Goal: Task Accomplishment & Management: Manage account settings

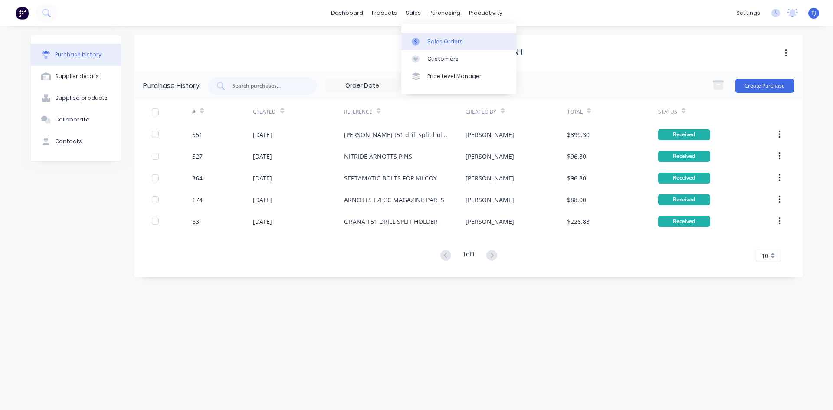
click at [436, 42] on div "Sales Orders" at bounding box center [445, 42] width 36 height 8
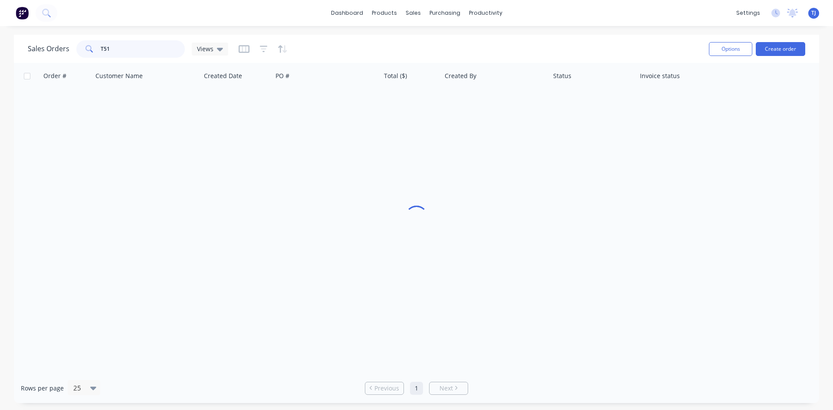
click at [122, 49] on input "T51" at bounding box center [143, 48] width 85 height 17
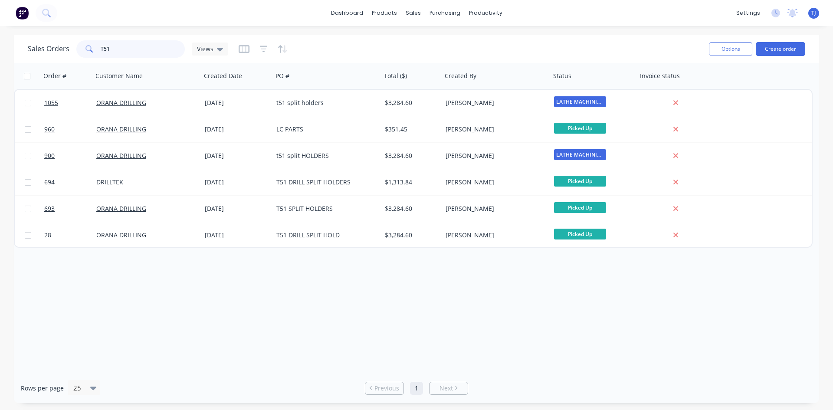
click at [122, 49] on input "T51" at bounding box center [143, 48] width 85 height 17
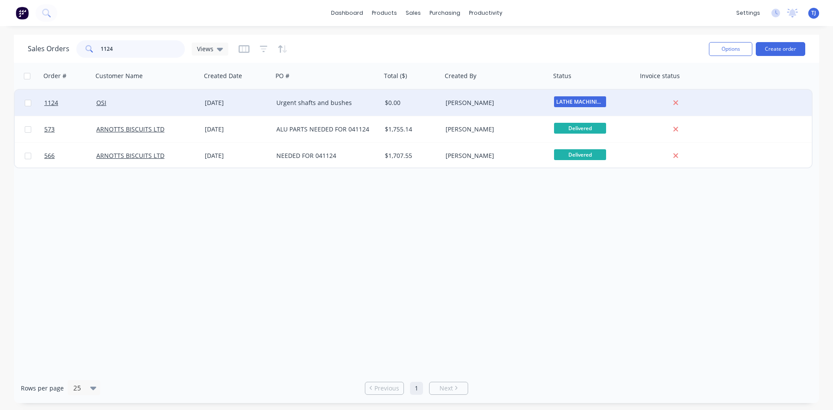
type input "1124"
click at [114, 103] on div "OSI" at bounding box center [144, 102] width 96 height 9
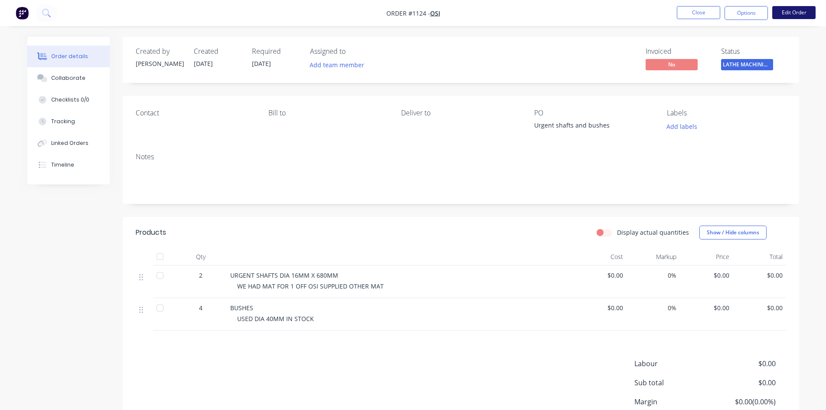
click at [790, 16] on button "Edit Order" at bounding box center [793, 12] width 43 height 13
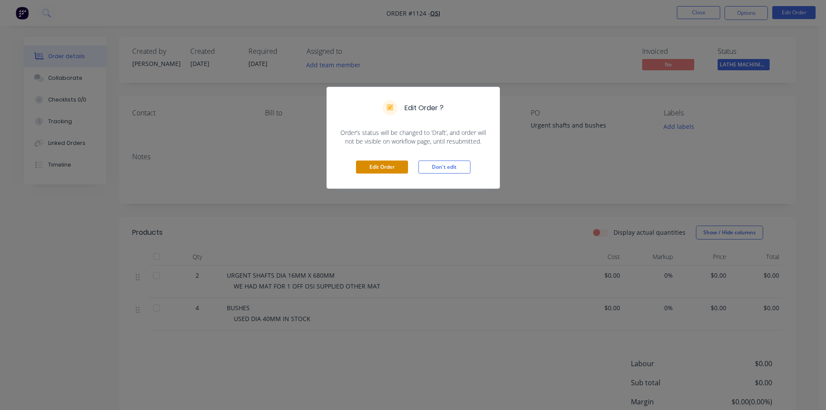
click at [389, 167] on button "Edit Order" at bounding box center [382, 166] width 52 height 13
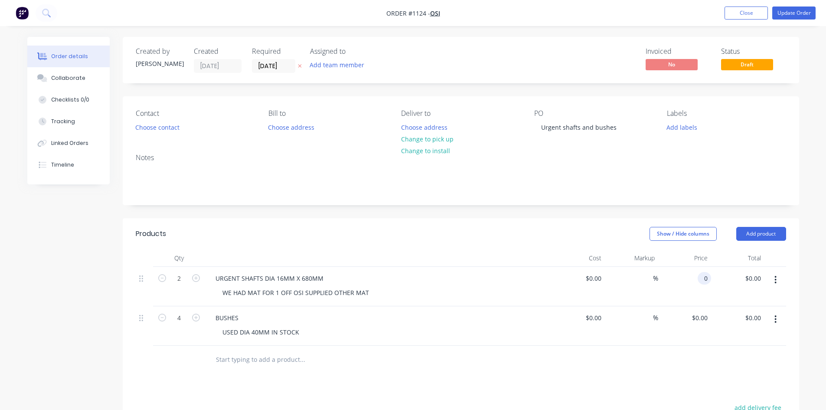
click at [705, 275] on input "0" at bounding box center [706, 278] width 10 height 13
click at [704, 317] on input "$0.00" at bounding box center [701, 317] width 20 height 13
type input "$247.00"
type input "0"
type input "$494.00"
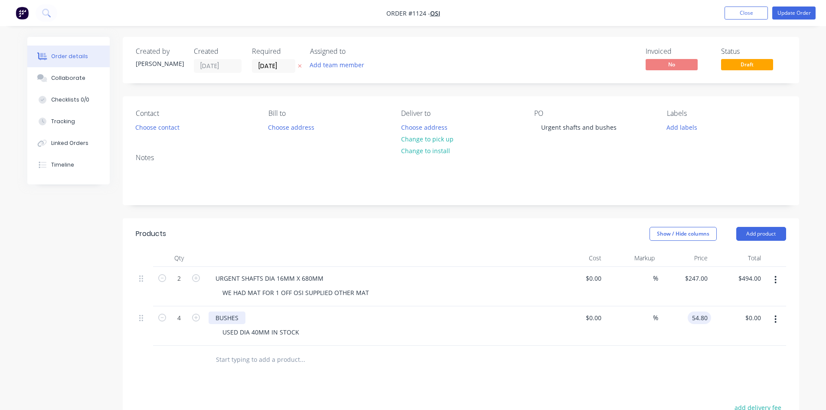
type input "$54.80"
type input "$219.20"
click at [224, 318] on div "BUSHES" at bounding box center [227, 317] width 37 height 13
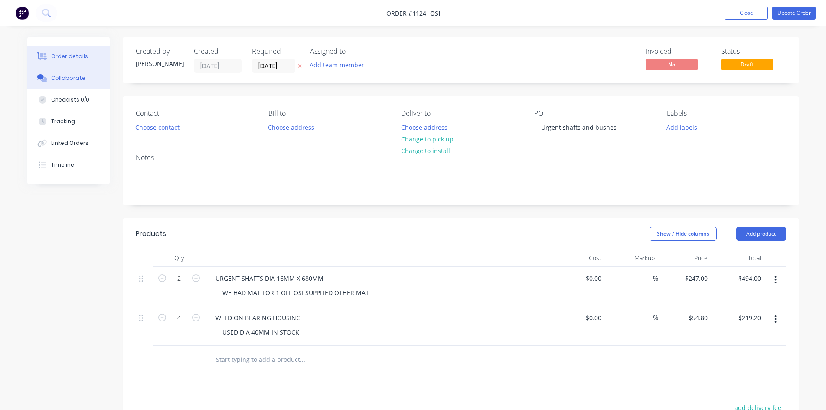
click at [72, 79] on div "Collaborate" at bounding box center [68, 78] width 34 height 8
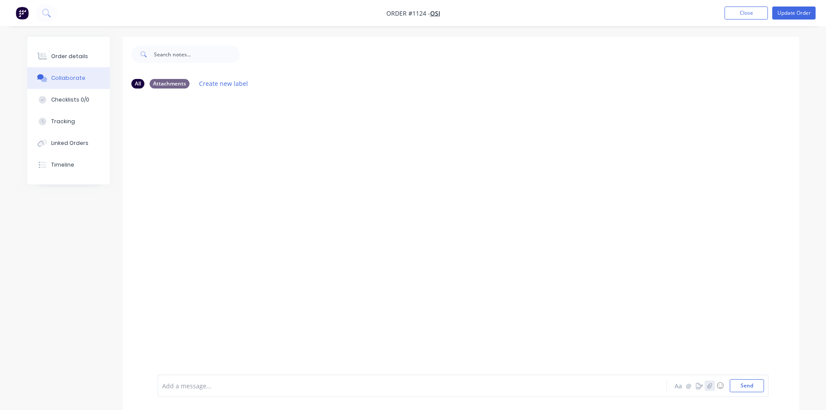
click at [709, 385] on icon "button" at bounding box center [709, 385] width 5 height 6
click at [749, 386] on button "Send" at bounding box center [747, 385] width 34 height 13
click at [87, 56] on button "Order details" at bounding box center [68, 57] width 82 height 22
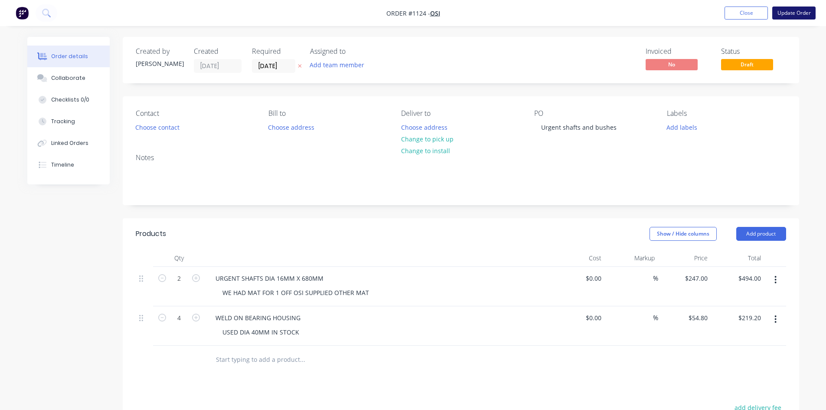
click at [800, 16] on button "Update Order" at bounding box center [793, 13] width 43 height 13
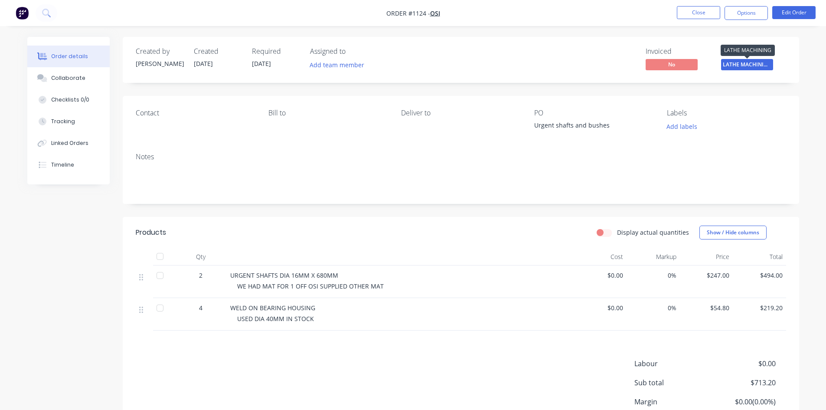
click at [738, 65] on span "LATHE MACHINING" at bounding box center [747, 64] width 52 height 11
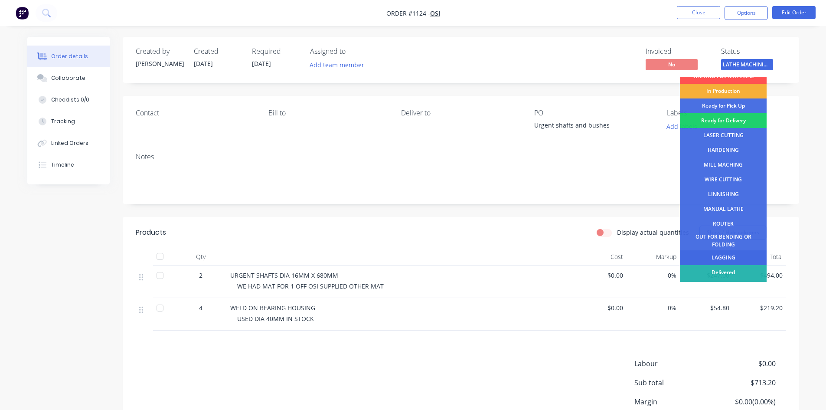
scroll to position [35, 0]
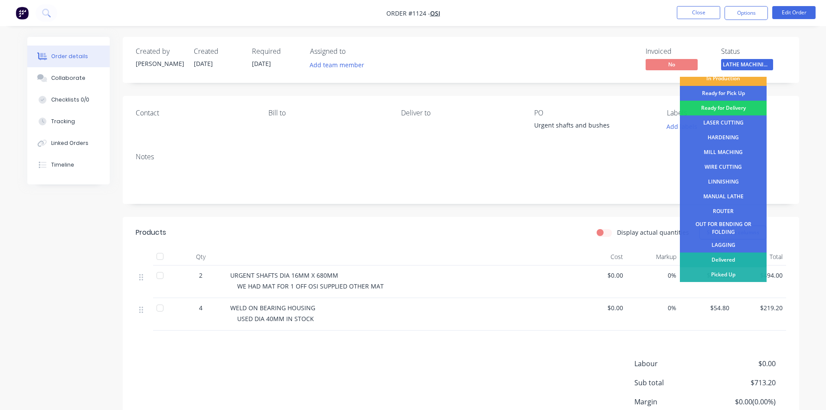
click at [712, 258] on div "Delivered" at bounding box center [723, 259] width 87 height 15
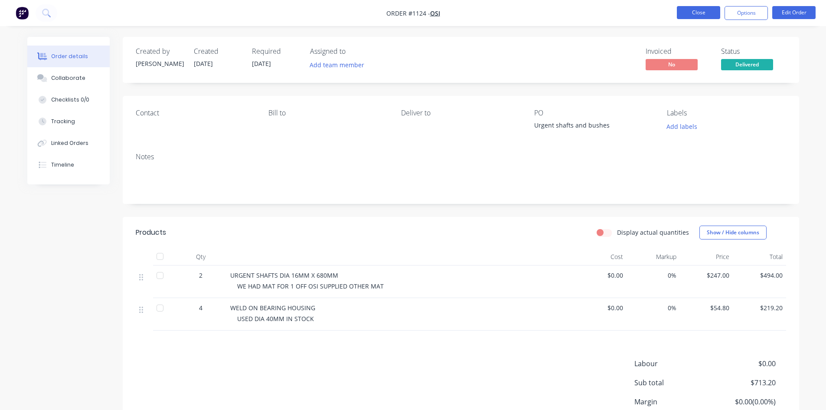
click at [703, 11] on button "Close" at bounding box center [698, 12] width 43 height 13
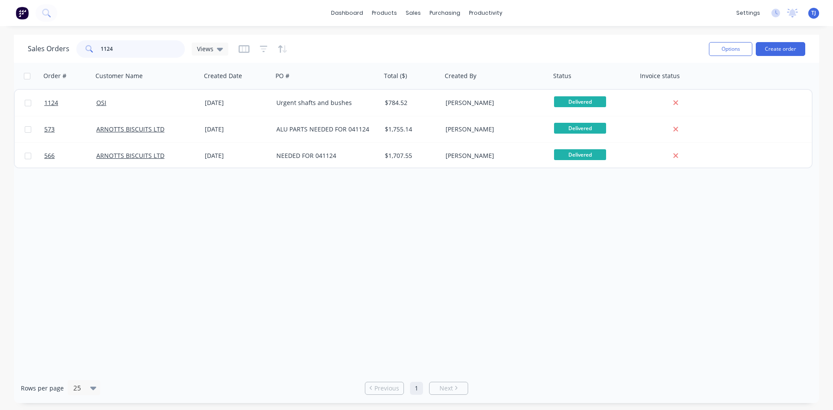
click at [123, 42] on input "1124" at bounding box center [143, 48] width 85 height 17
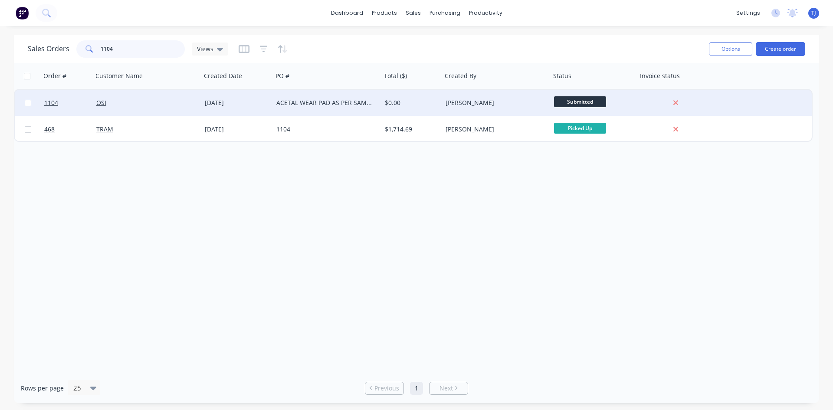
type input "1104"
click at [150, 102] on div "OSI" at bounding box center [144, 102] width 96 height 9
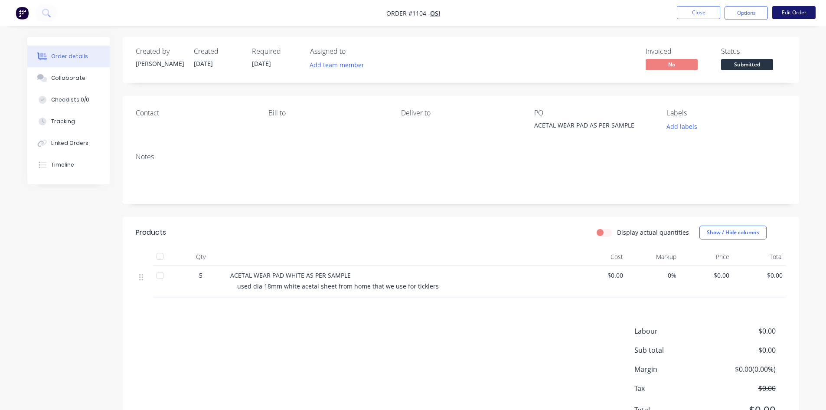
click at [800, 13] on button "Edit Order" at bounding box center [793, 12] width 43 height 13
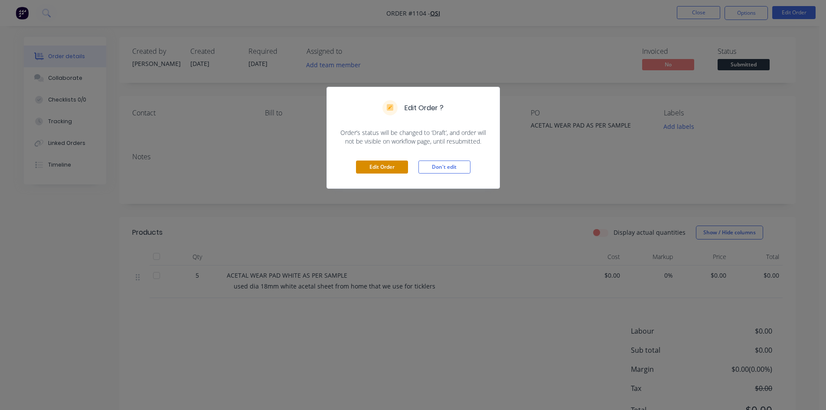
click at [379, 165] on button "Edit Order" at bounding box center [382, 166] width 52 height 13
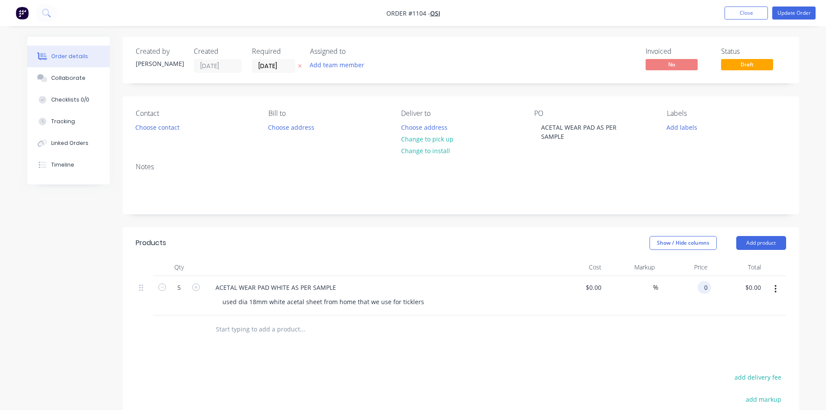
click at [696, 286] on div "0 0" at bounding box center [684, 295] width 53 height 39
type input "69"
type input "0.00"
type input "$69.00"
type input "$345.00"
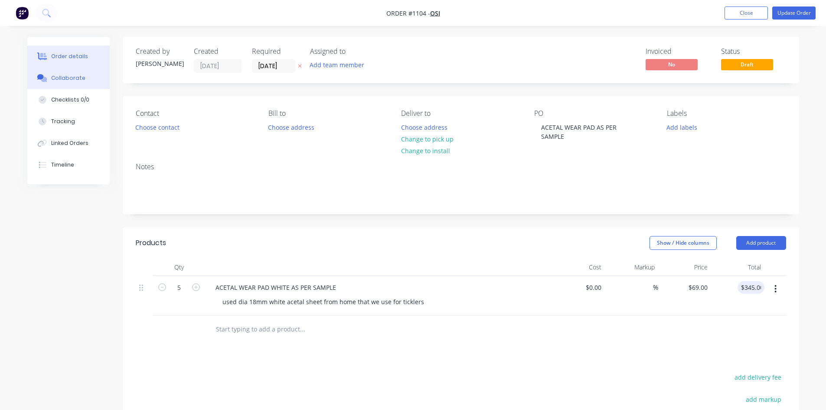
click at [74, 78] on div "Collaborate" at bounding box center [68, 78] width 34 height 8
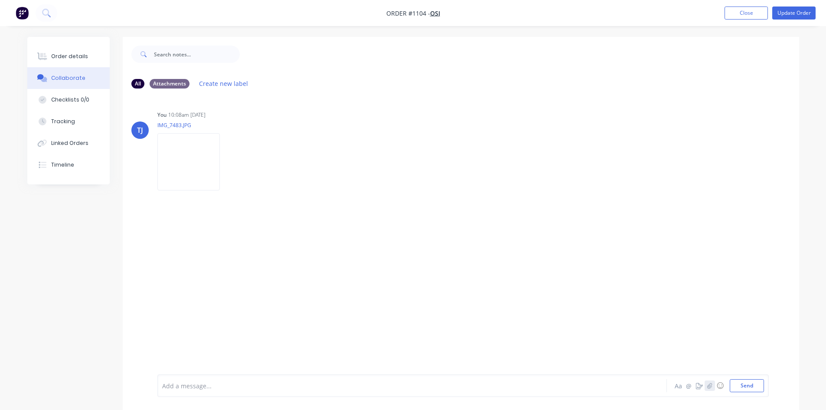
click at [711, 386] on icon "button" at bounding box center [709, 385] width 5 height 6
click at [739, 388] on button "Send" at bounding box center [747, 385] width 34 height 13
click at [65, 57] on div "Order details" at bounding box center [69, 56] width 37 height 8
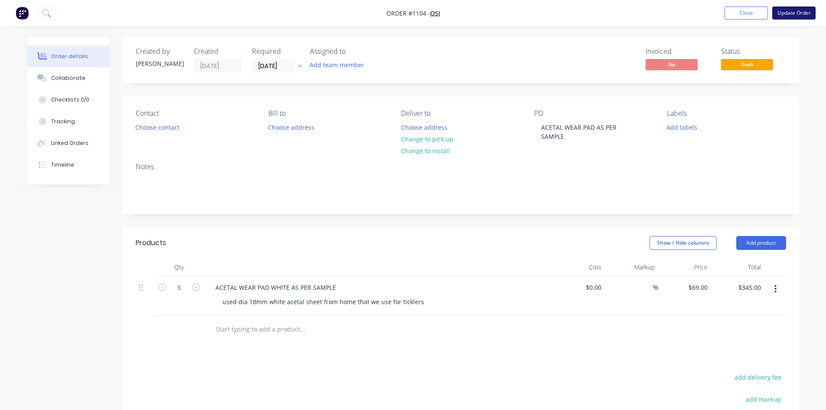
click at [794, 12] on button "Update Order" at bounding box center [793, 13] width 43 height 13
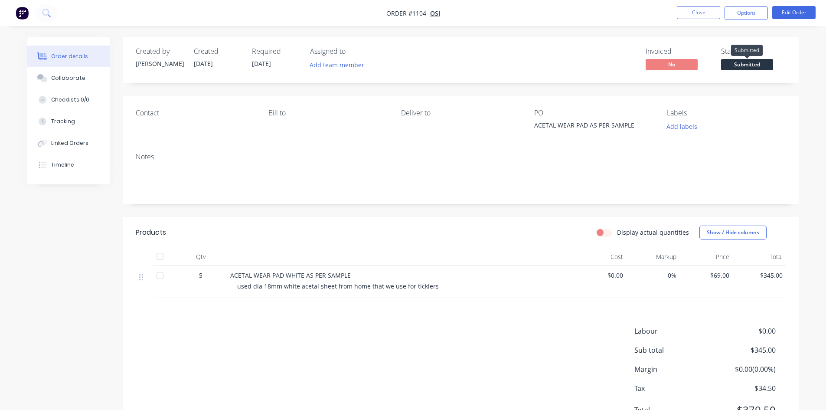
click at [744, 62] on span "Submitted" at bounding box center [747, 64] width 52 height 11
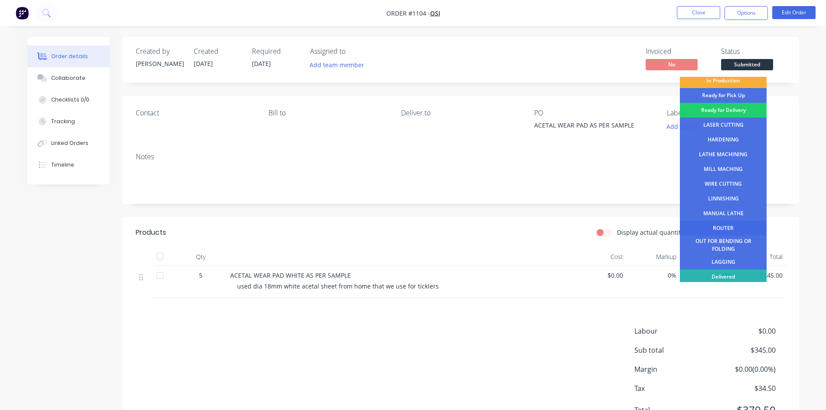
scroll to position [35, 0]
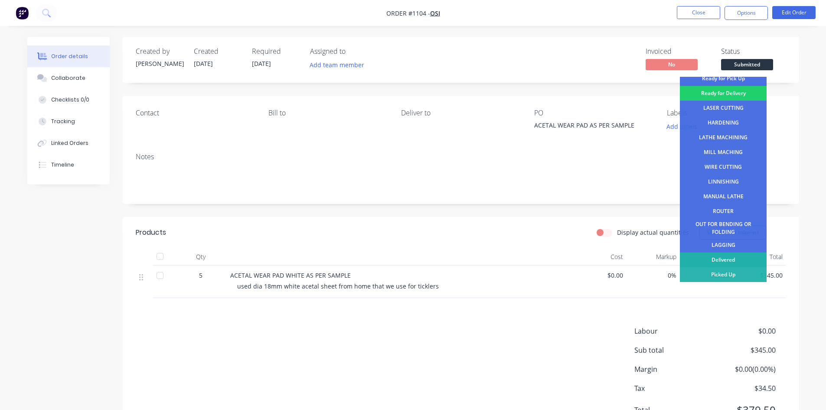
click at [738, 259] on div "Delivered" at bounding box center [723, 259] width 87 height 15
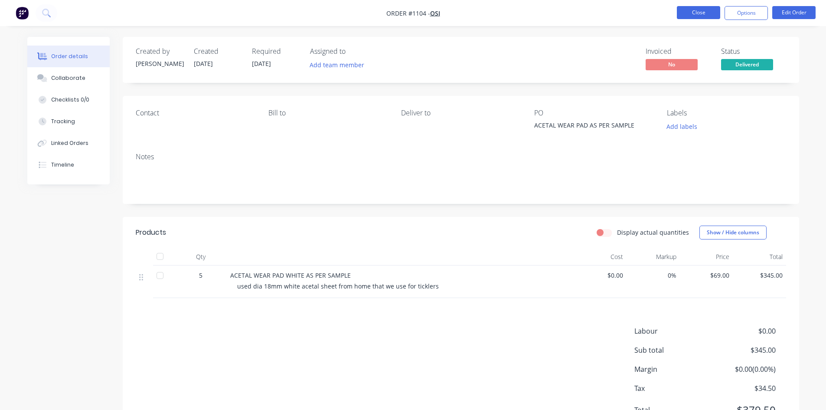
click at [695, 10] on button "Close" at bounding box center [698, 12] width 43 height 13
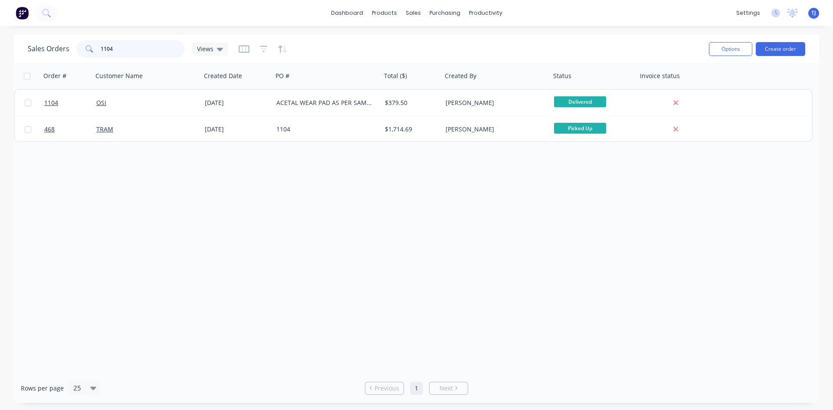
click at [114, 49] on input "1104" at bounding box center [143, 48] width 85 height 17
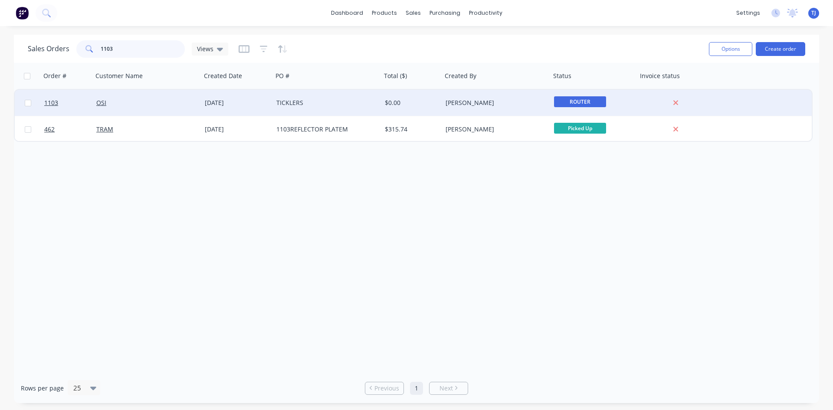
type input "1103"
click at [207, 102] on div "[DATE]" at bounding box center [237, 102] width 65 height 9
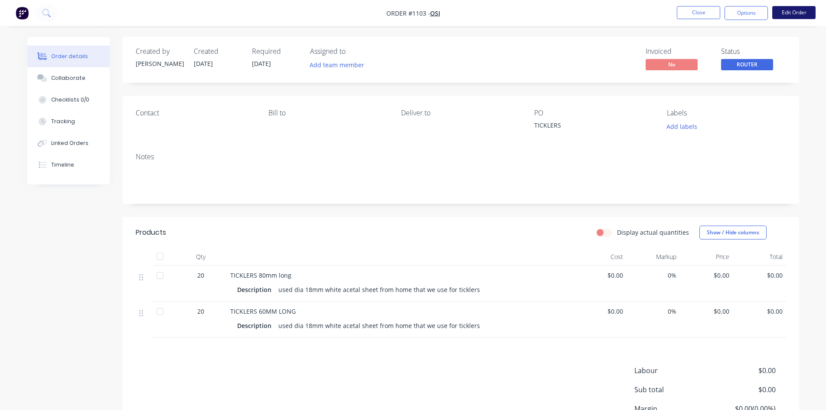
click at [795, 13] on button "Edit Order" at bounding box center [793, 12] width 43 height 13
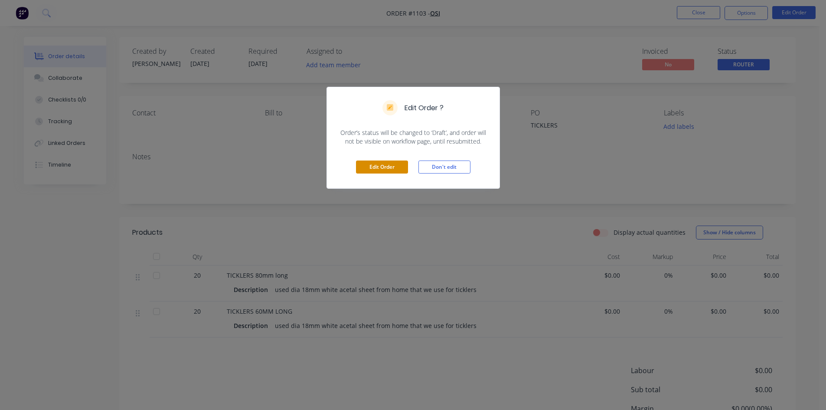
click at [366, 163] on button "Edit Order" at bounding box center [382, 166] width 52 height 13
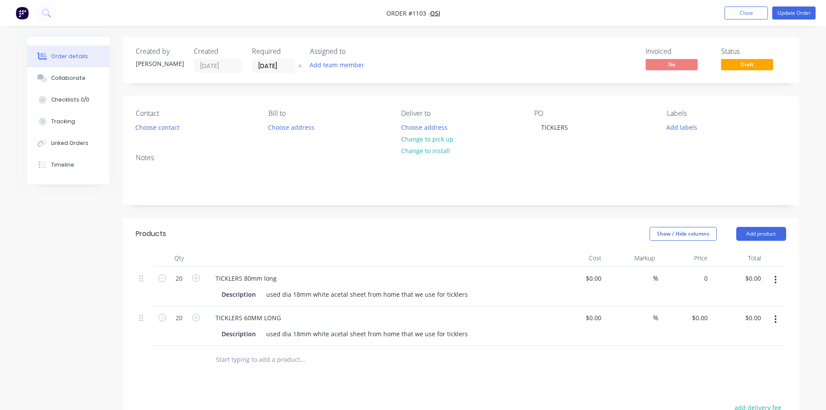
click at [697, 279] on div "0 $0.00" at bounding box center [684, 286] width 53 height 39
type input "$26.70"
type input "$534.00"
click at [706, 316] on input "0" at bounding box center [701, 317] width 20 height 13
type input "0"
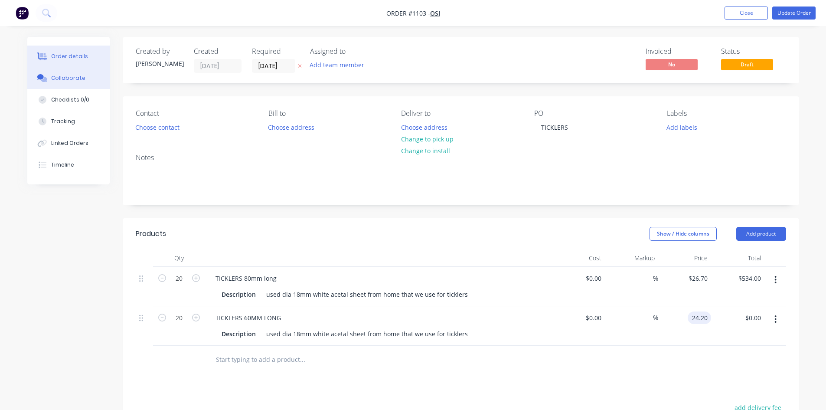
type input "$24.20"
type input "$484.00"
click at [62, 76] on div "Collaborate" at bounding box center [68, 78] width 34 height 8
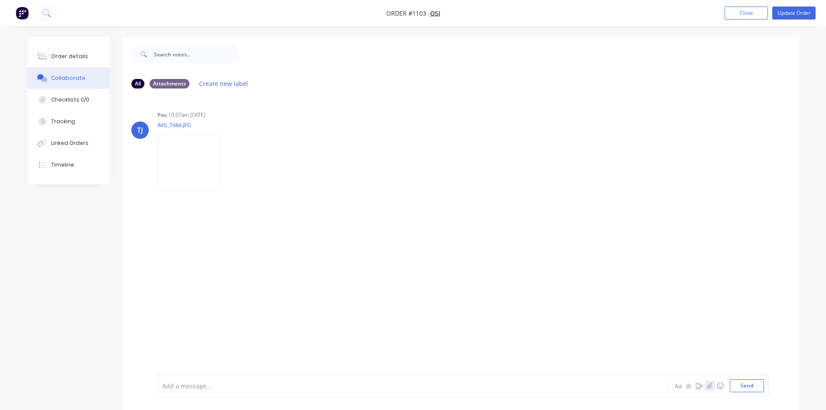
click at [707, 385] on icon "button" at bounding box center [709, 385] width 5 height 6
click at [757, 383] on button "Send" at bounding box center [747, 385] width 34 height 13
click at [75, 60] on button "Order details" at bounding box center [68, 57] width 82 height 22
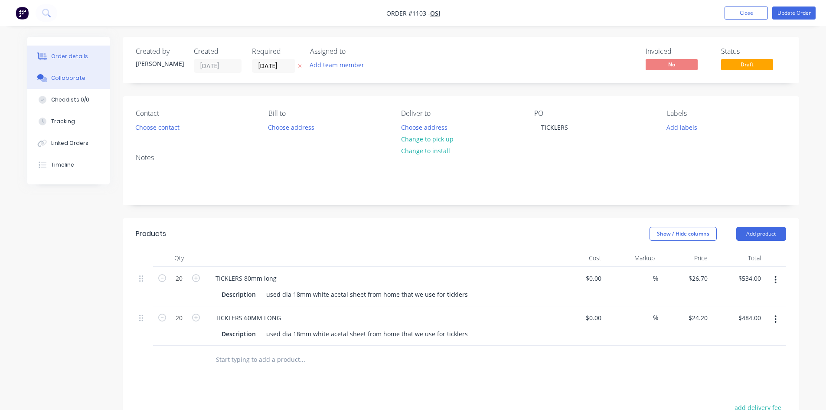
click at [67, 78] on div "Collaborate" at bounding box center [68, 78] width 34 height 8
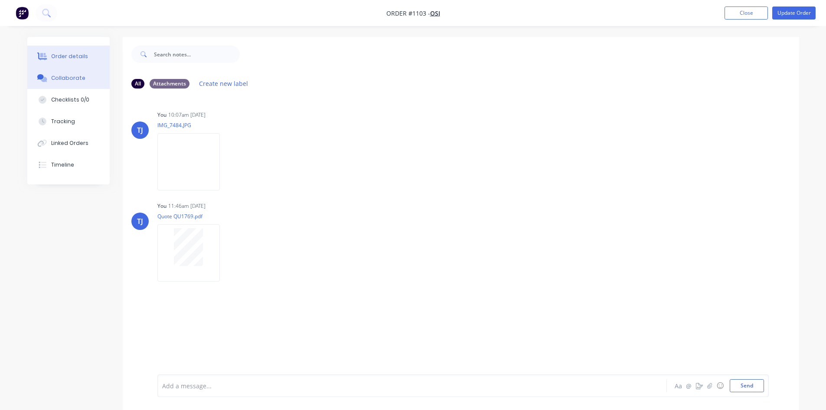
click at [76, 59] on div "Order details" at bounding box center [69, 56] width 37 height 8
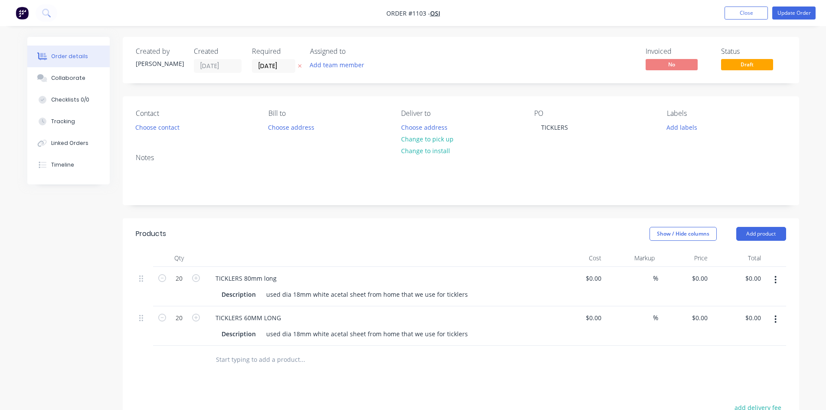
type input "$26.70"
type input "$534.00"
type input "$24.20"
type input "$484.00"
click at [805, 15] on button "Update Order" at bounding box center [793, 13] width 43 height 13
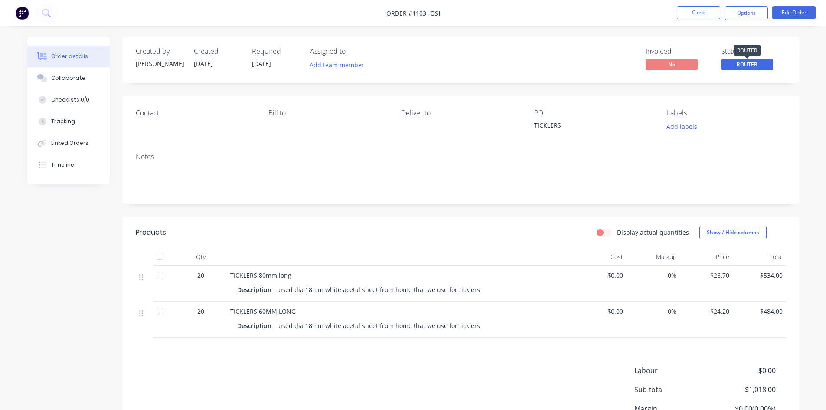
click at [751, 65] on span "ROUTER" at bounding box center [747, 64] width 52 height 11
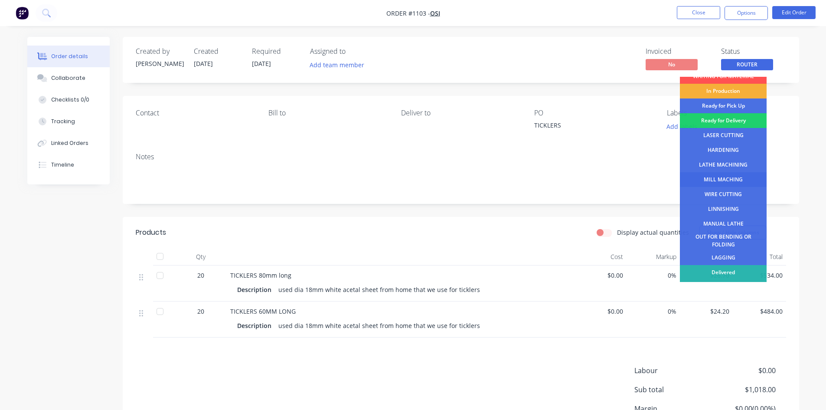
scroll to position [35, 0]
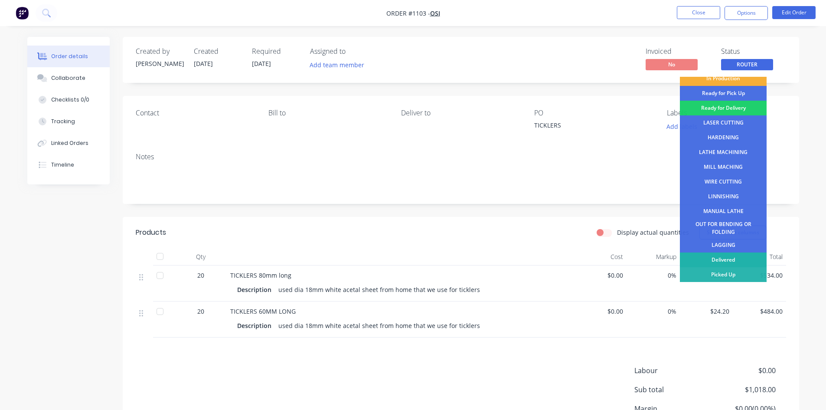
click at [724, 258] on div "Delivered" at bounding box center [723, 259] width 87 height 15
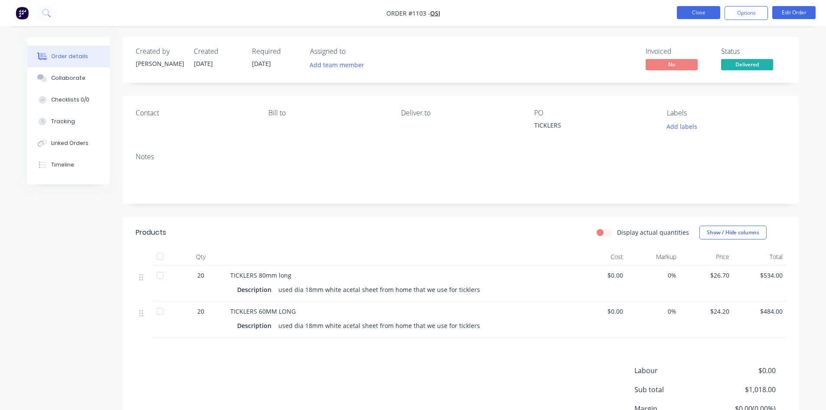
click at [686, 7] on button "Close" at bounding box center [698, 12] width 43 height 13
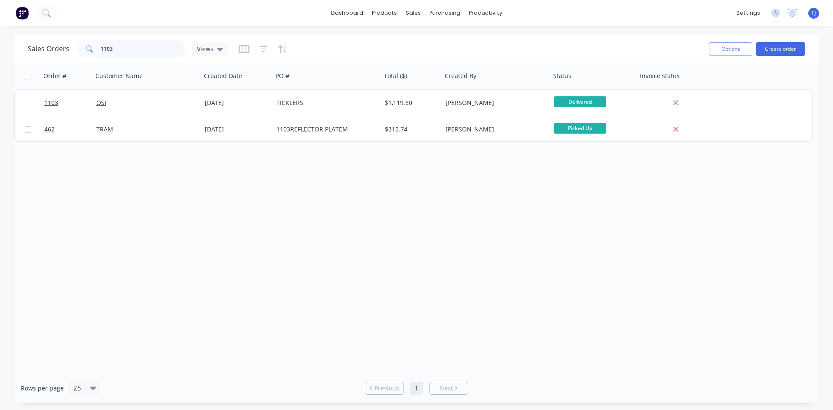
click at [153, 46] on input "1103" at bounding box center [143, 48] width 85 height 17
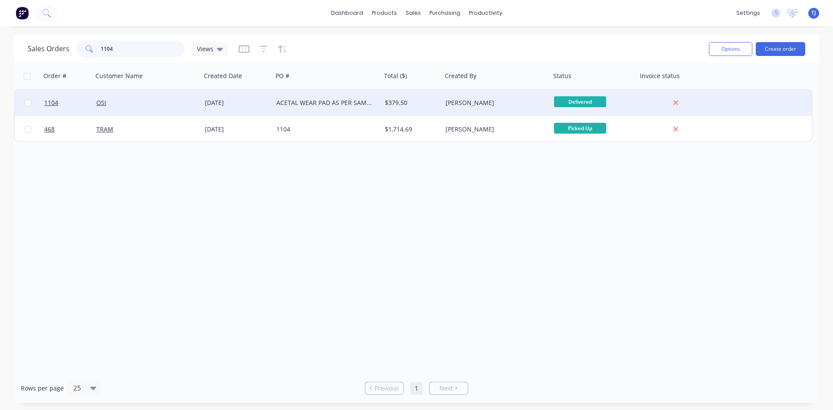
type input "1104"
click at [301, 104] on div "ACETAL WEAR PAD AS PER SAMPLE" at bounding box center [324, 102] width 96 height 9
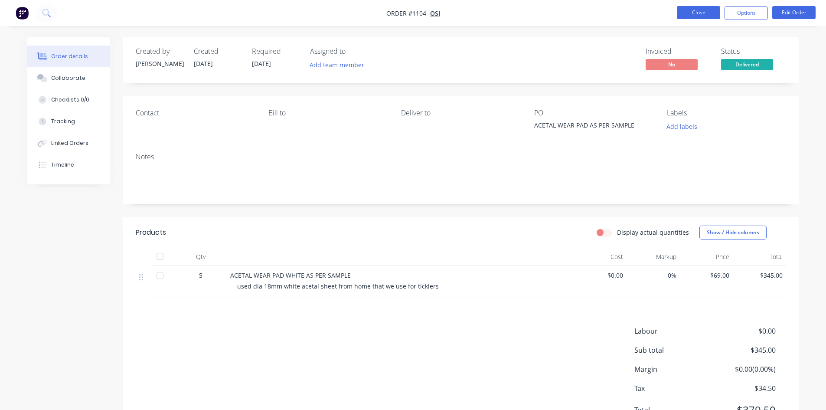
click at [691, 13] on button "Close" at bounding box center [698, 12] width 43 height 13
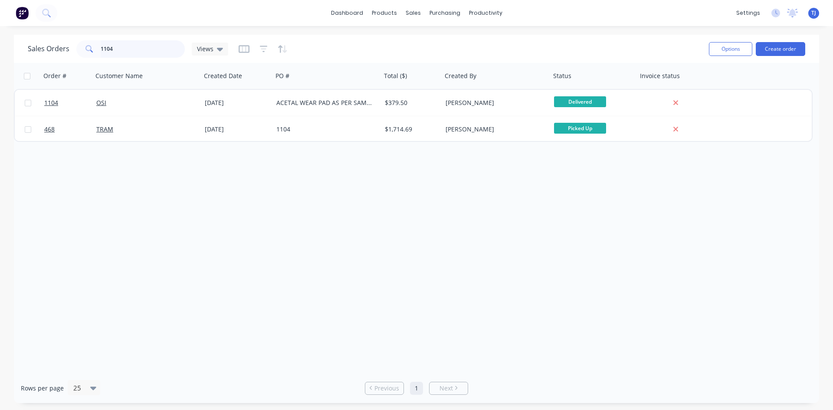
click at [116, 50] on input "1104" at bounding box center [143, 48] width 85 height 17
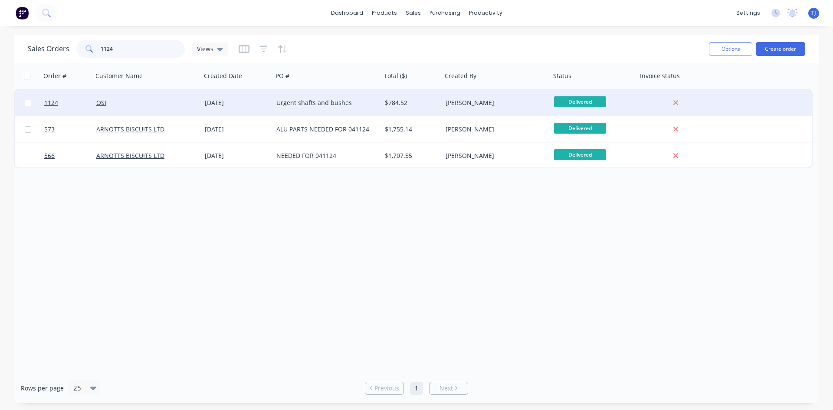
type input "1124"
click at [147, 100] on div "OSI" at bounding box center [144, 102] width 96 height 9
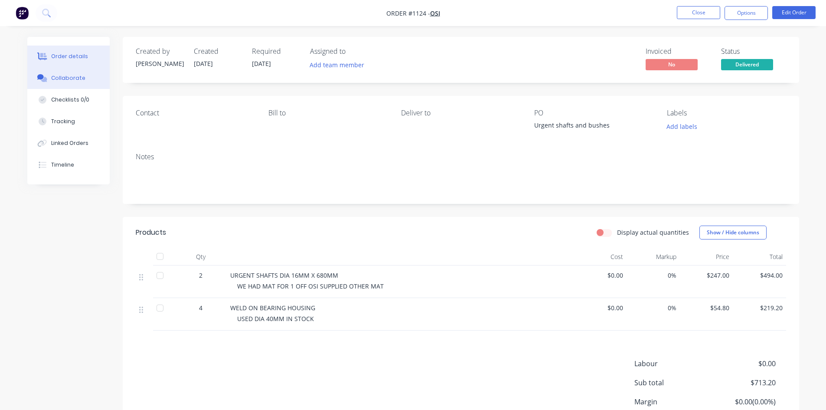
click at [71, 77] on div "Collaborate" at bounding box center [68, 78] width 34 height 8
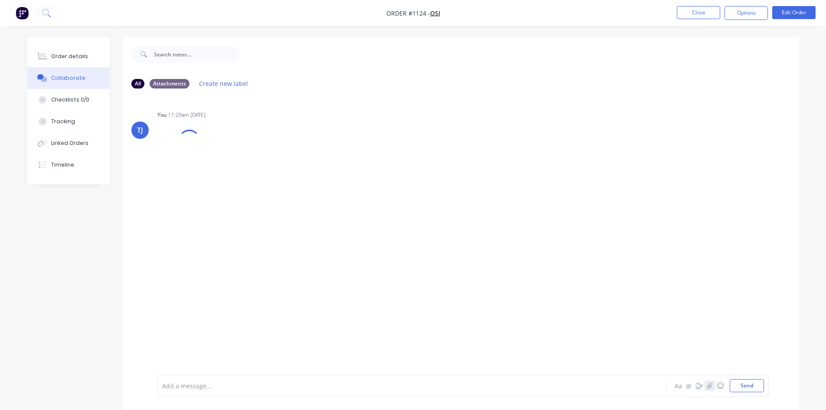
click at [709, 384] on icon "button" at bounding box center [709, 385] width 5 height 6
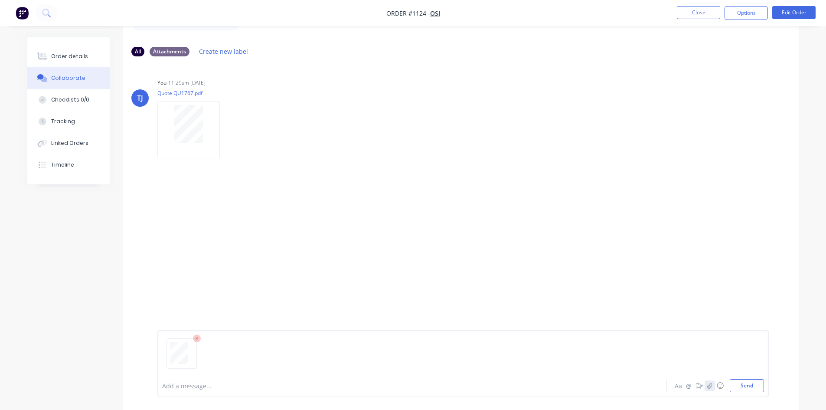
scroll to position [57, 0]
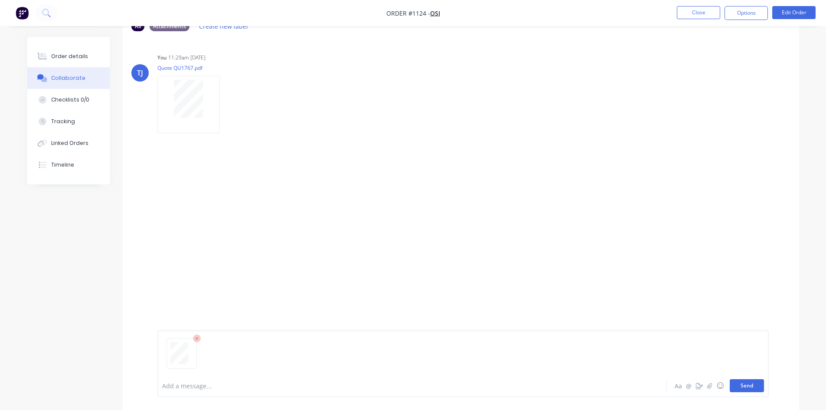
click at [756, 387] on button "Send" at bounding box center [747, 385] width 34 height 13
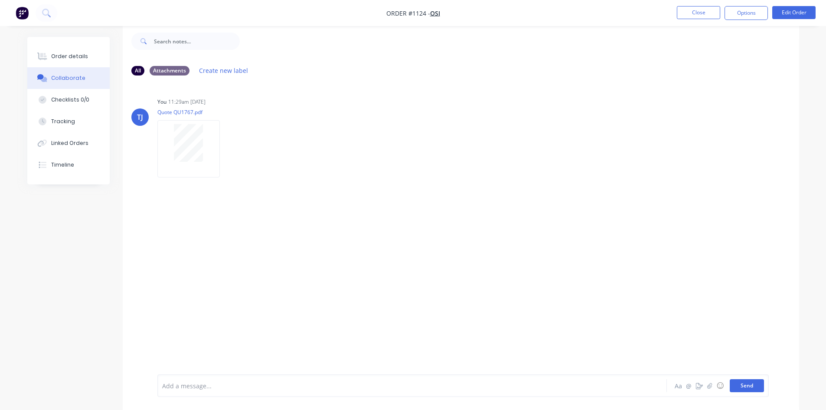
scroll to position [13, 0]
click at [72, 57] on div "Order details" at bounding box center [69, 56] width 37 height 8
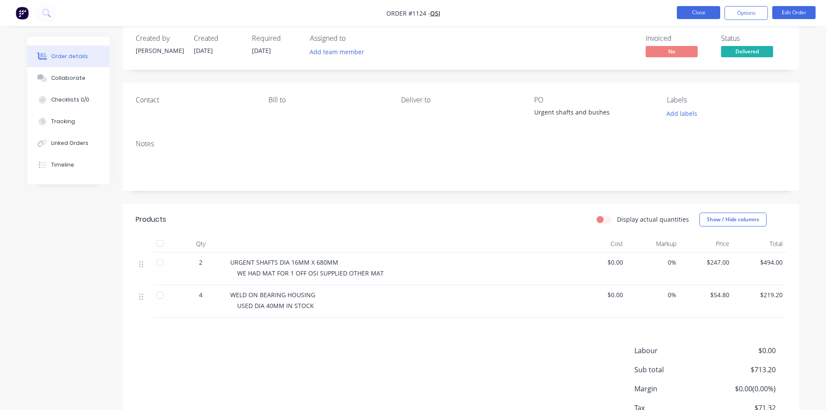
click at [702, 16] on button "Close" at bounding box center [698, 12] width 43 height 13
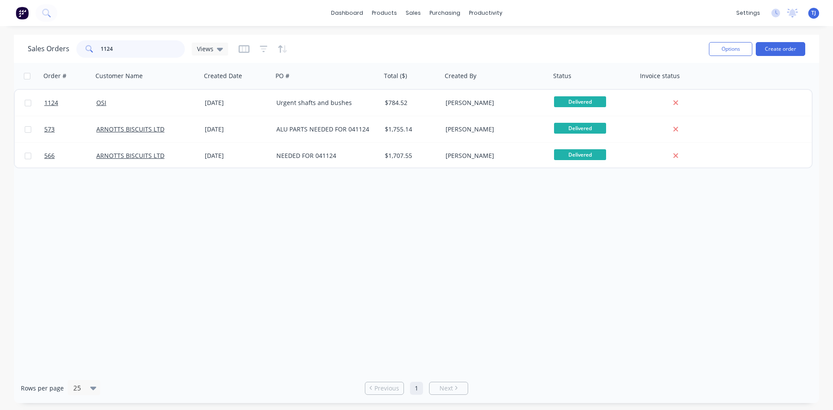
click at [139, 46] on input "1124" at bounding box center [143, 48] width 85 height 17
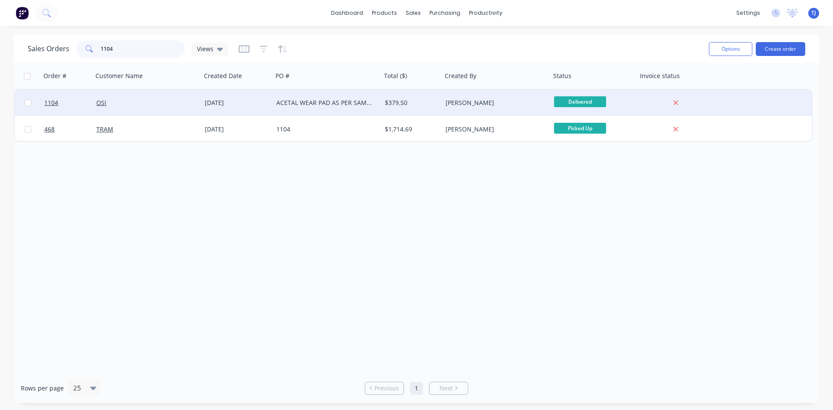
type input "1104"
click at [362, 109] on div "ACETAL WEAR PAD AS PER SAMPLE" at bounding box center [327, 103] width 108 height 26
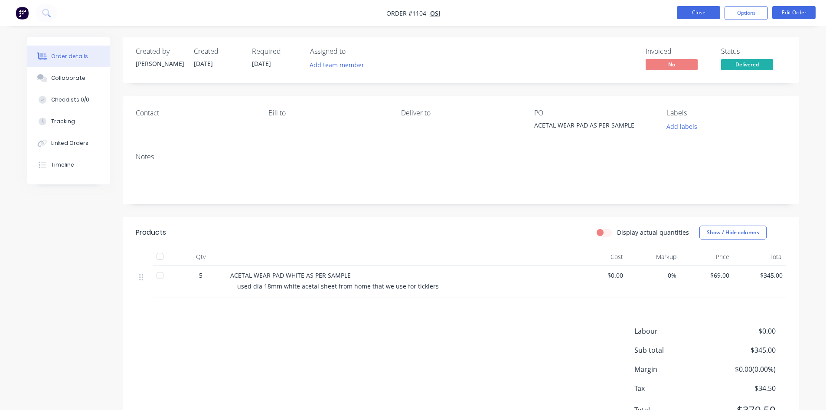
click at [701, 8] on button "Close" at bounding box center [698, 12] width 43 height 13
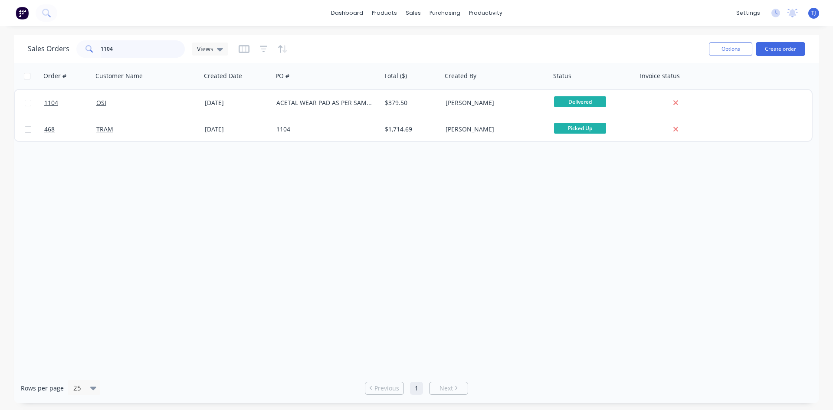
click at [128, 52] on input "1104" at bounding box center [143, 48] width 85 height 17
type input "1103"
